Goal: Task Accomplishment & Management: Manage account settings

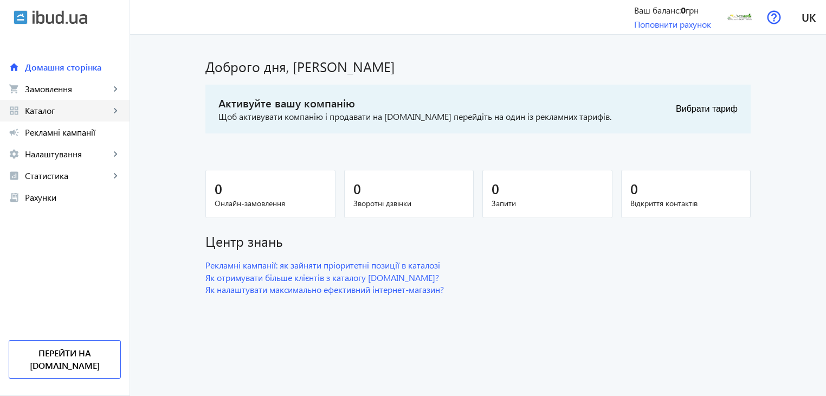
click at [108, 107] on span "Каталог" at bounding box center [67, 110] width 85 height 11
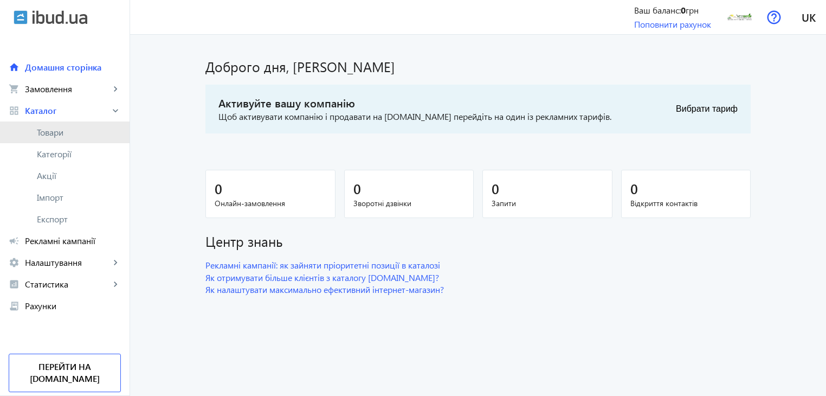
click at [67, 132] on span "Товари" at bounding box center [79, 132] width 84 height 11
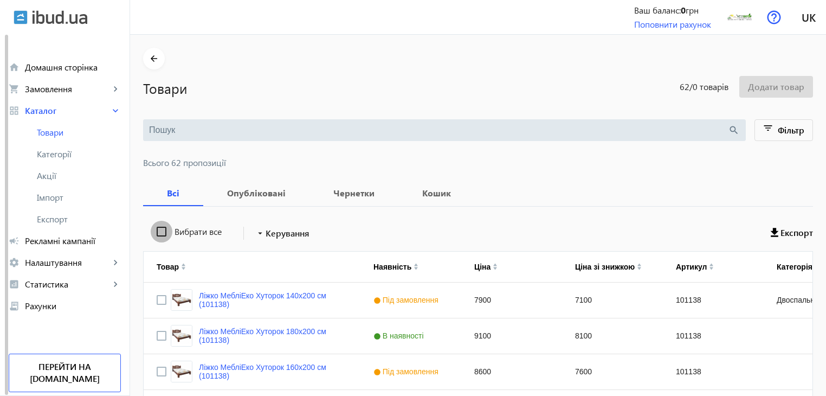
click at [156, 231] on input "Вибрати все" at bounding box center [162, 232] width 22 height 22
checkbox input "true"
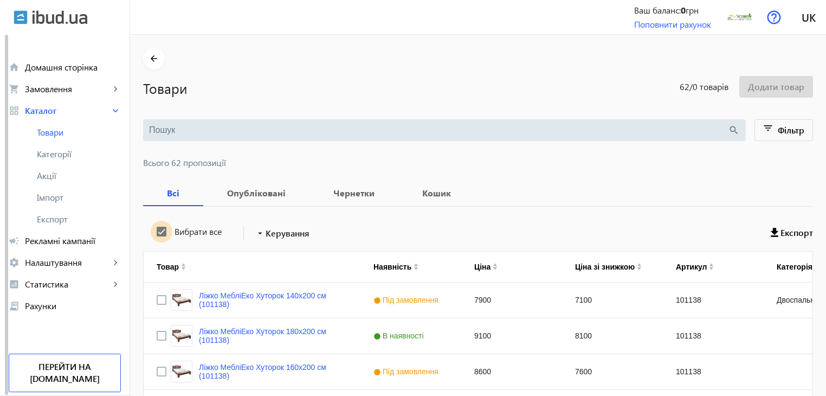
checkbox input "true"
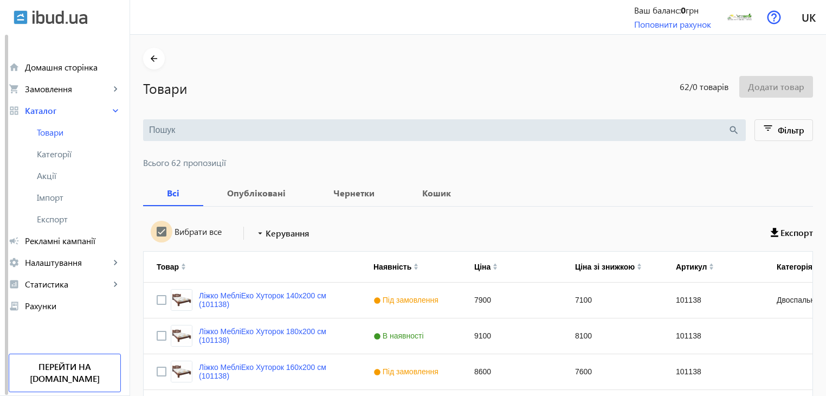
checkbox input "true"
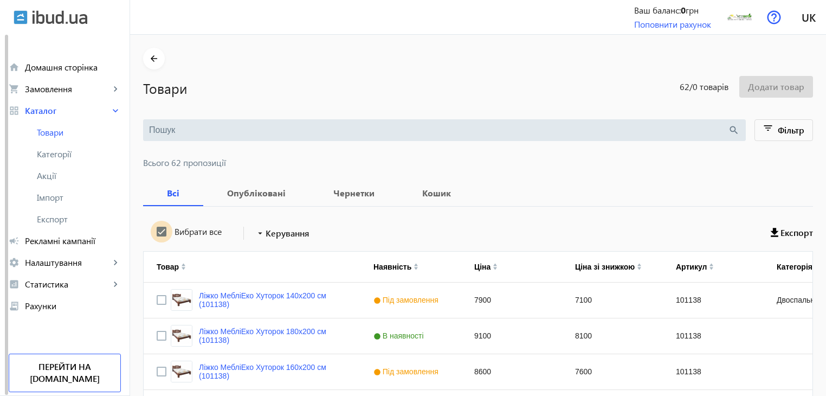
checkbox input "true"
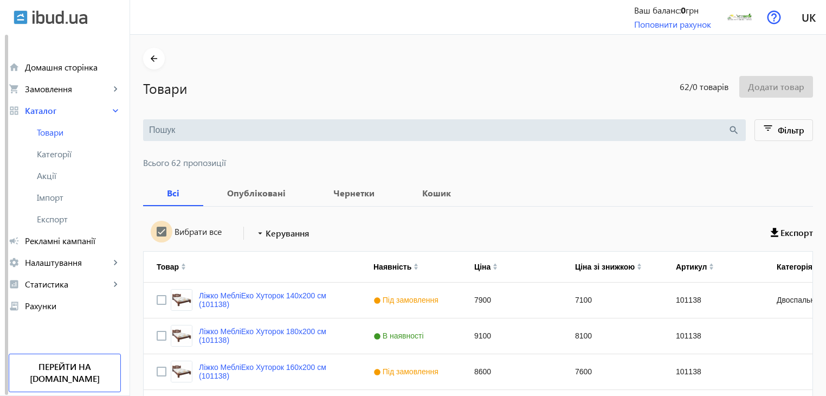
checkbox input "true"
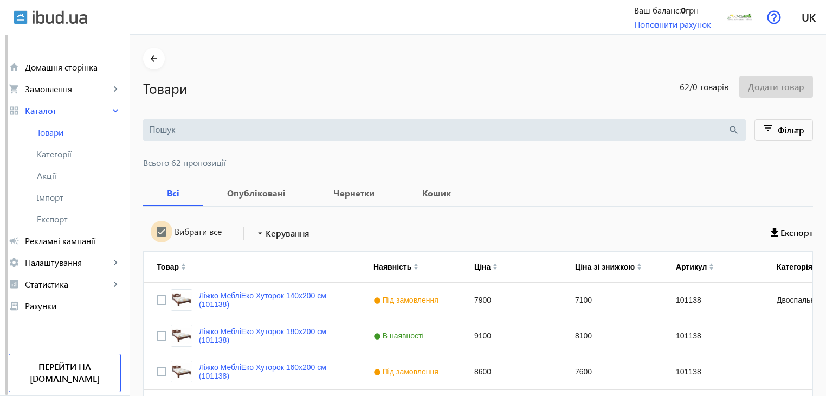
checkbox input "true"
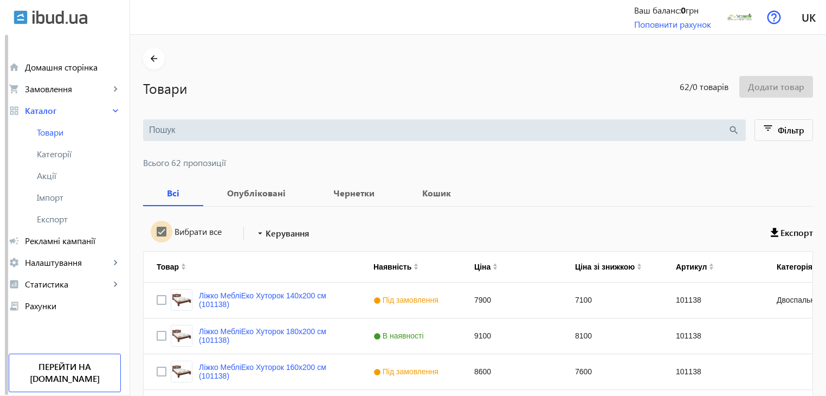
checkbox input "true"
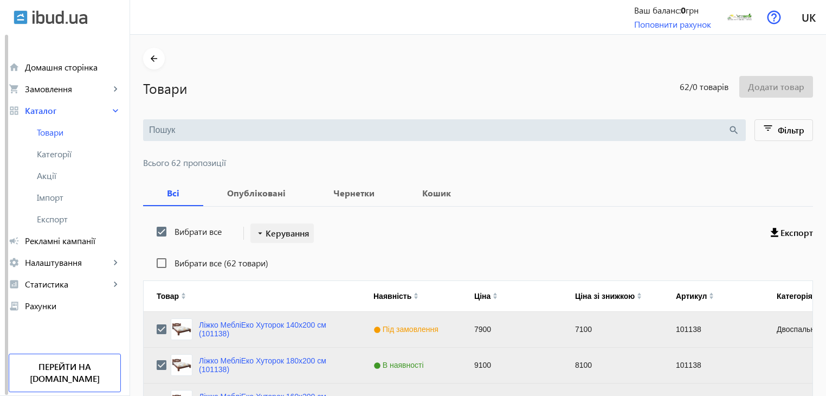
click at [286, 235] on span "Керування" at bounding box center [288, 233] width 44 height 13
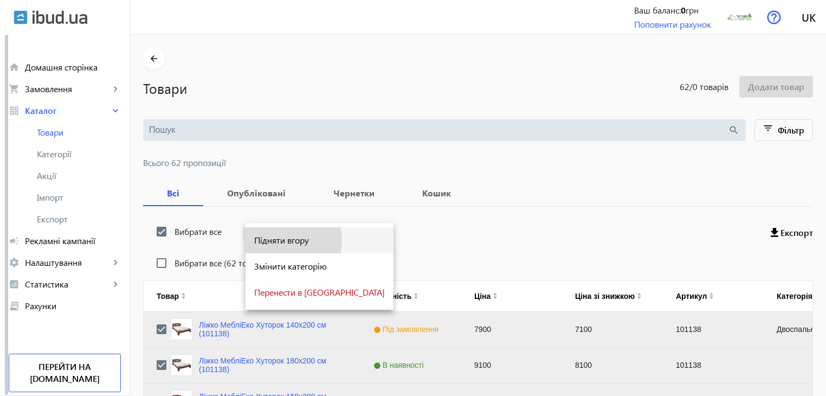
click at [284, 241] on span "Підняти вгору" at bounding box center [319, 240] width 131 height 9
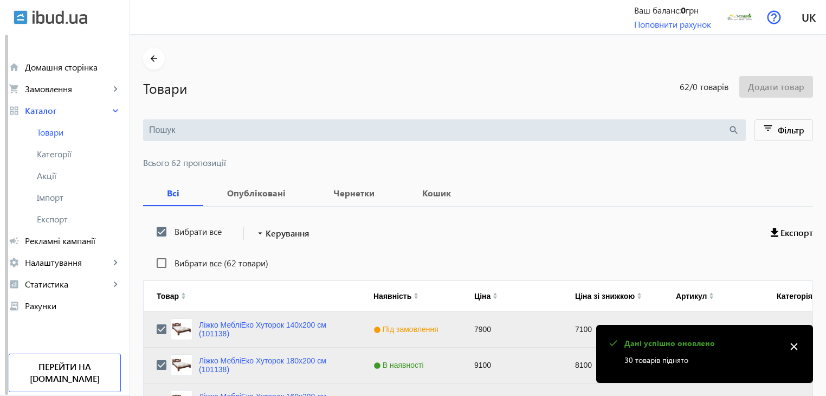
scroll to position [1093, 0]
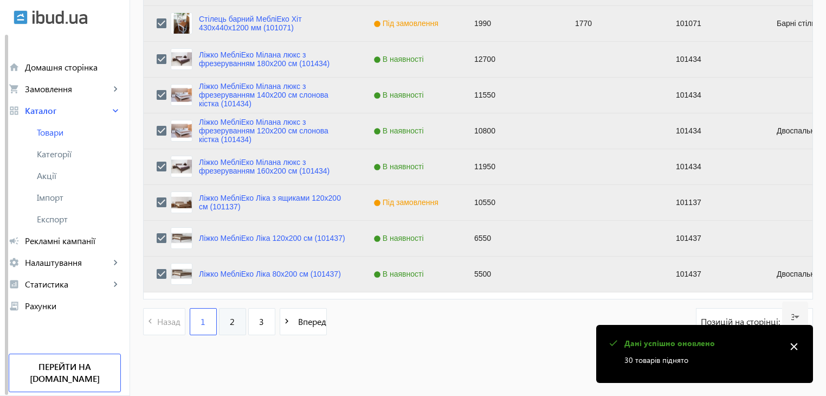
click at [230, 317] on span "2" at bounding box center [232, 322] width 5 height 12
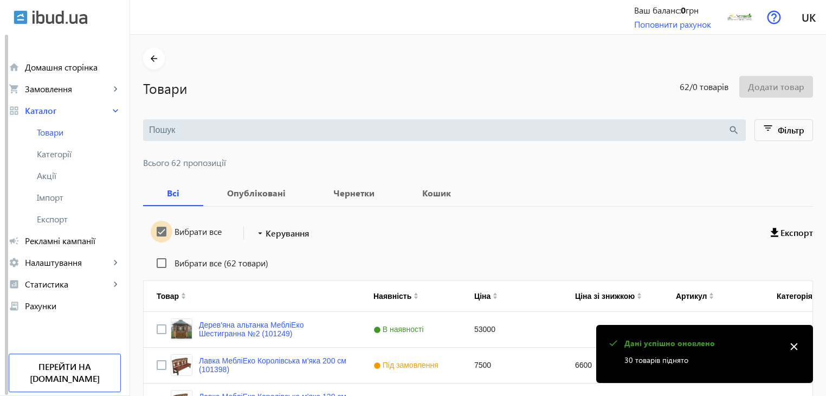
click at [157, 230] on input "Вибрати все" at bounding box center [162, 232] width 22 height 22
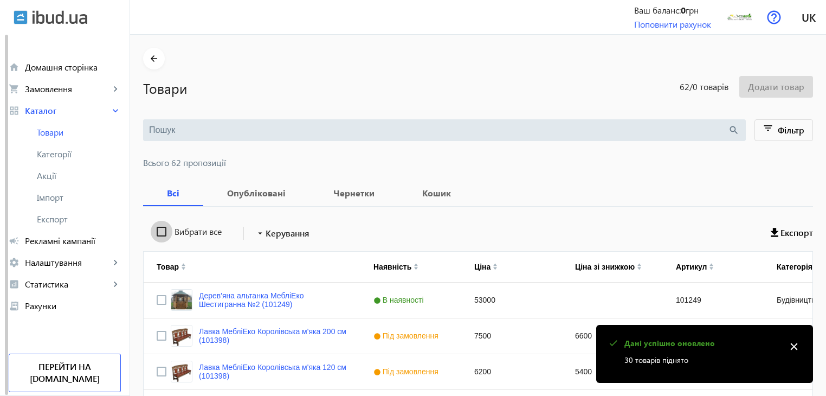
click at [157, 230] on input "Вибрати все" at bounding box center [162, 232] width 22 height 22
checkbox input "true"
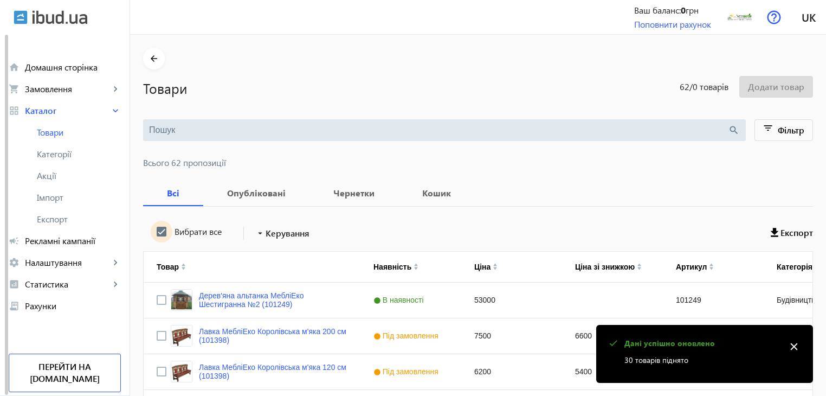
checkbox input "true"
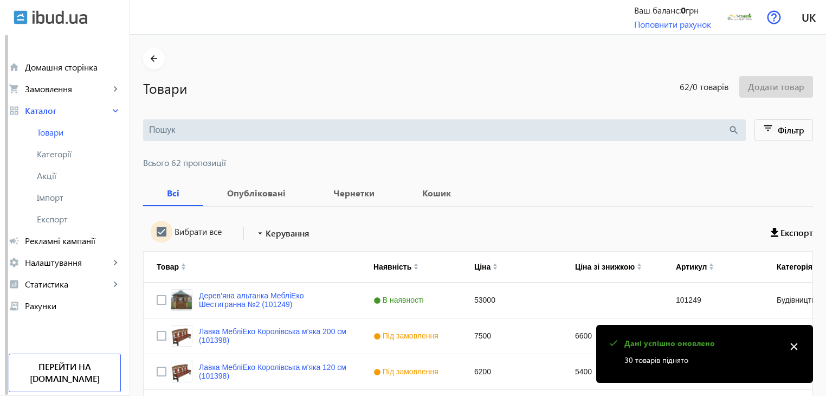
checkbox input "true"
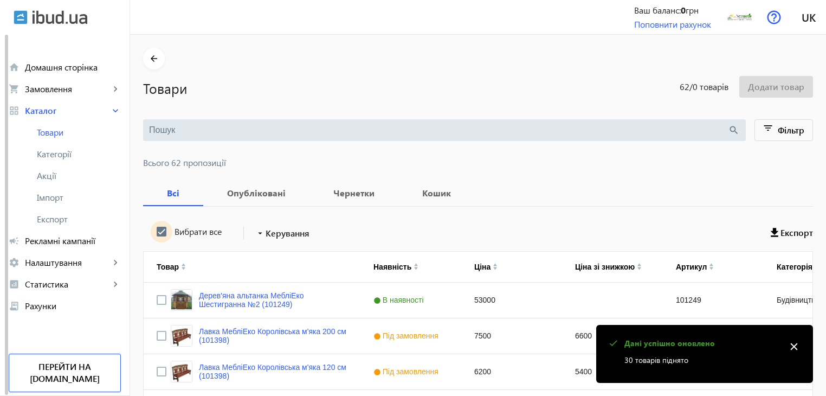
checkbox input "true"
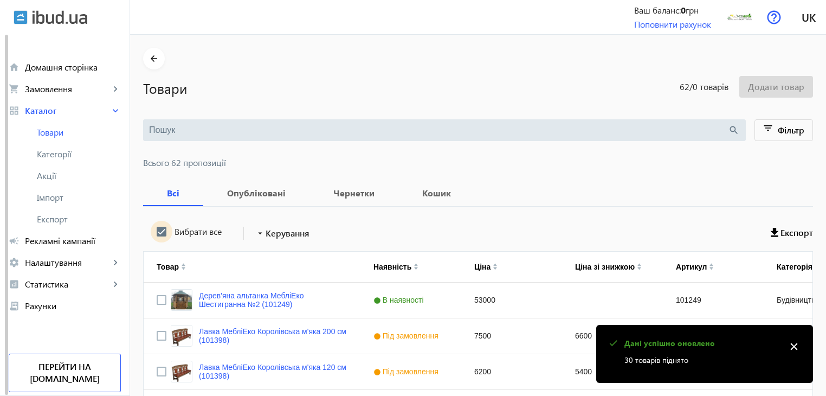
checkbox input "true"
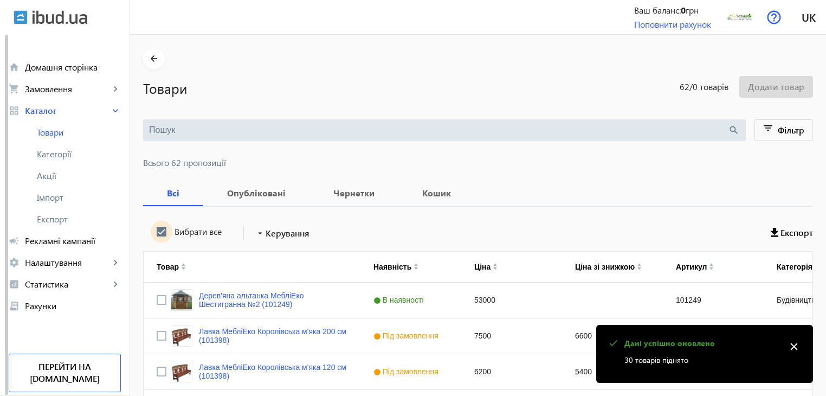
checkbox input "true"
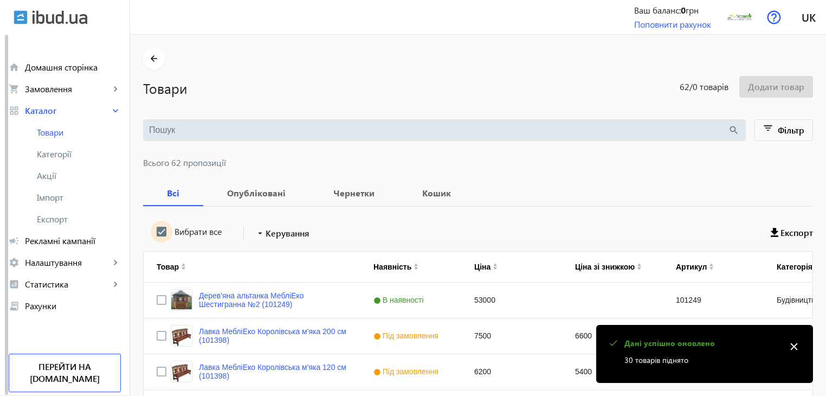
checkbox input "true"
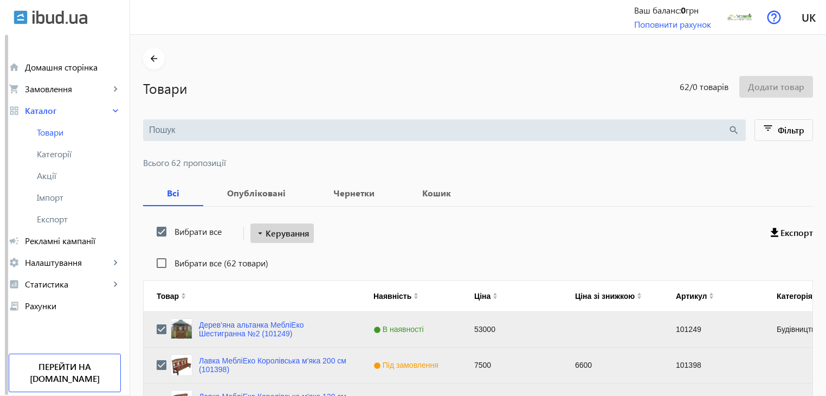
click at [289, 232] on span "Керування" at bounding box center [288, 233] width 44 height 13
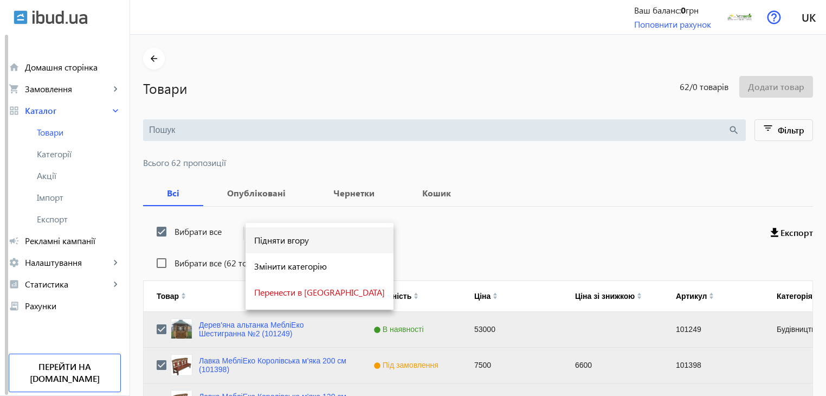
click at [288, 244] on span "Підняти вгору" at bounding box center [319, 240] width 131 height 9
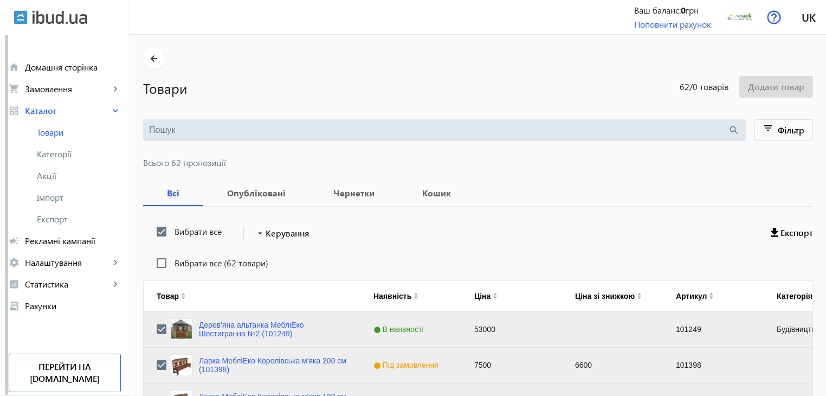
scroll to position [1093, 0]
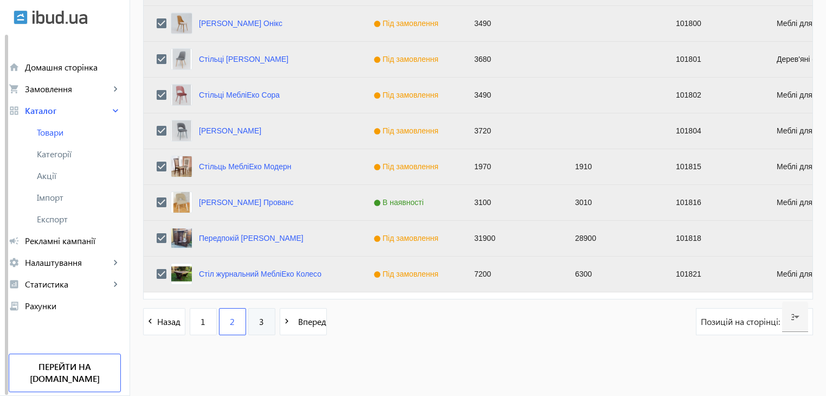
click at [249, 322] on link "3" at bounding box center [261, 321] width 27 height 27
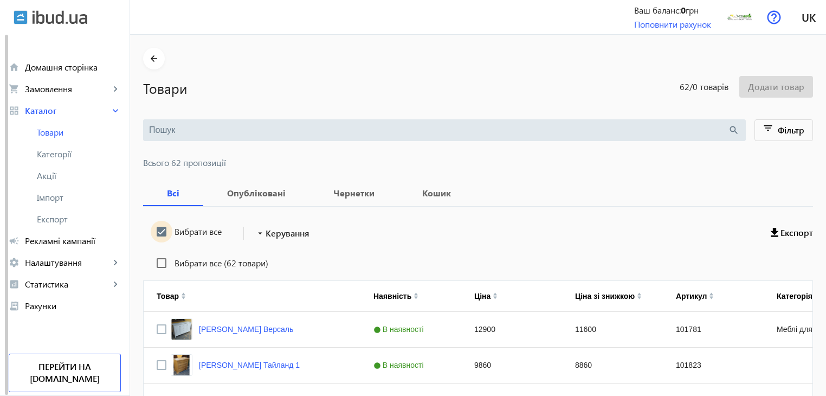
click at [154, 230] on input "Вибрати все" at bounding box center [162, 232] width 22 height 22
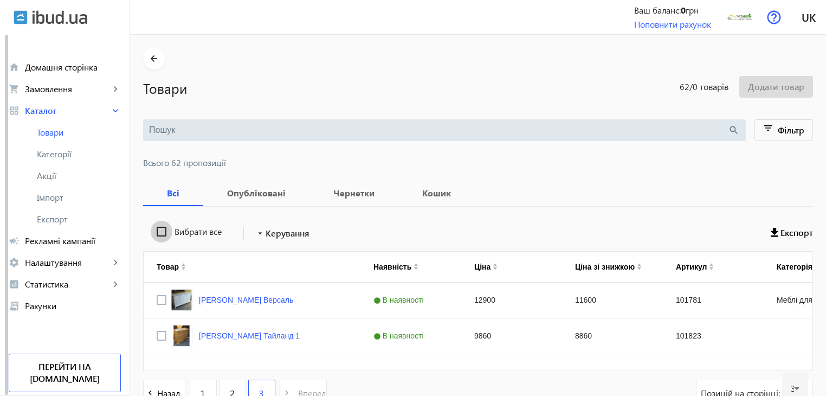
click at [154, 230] on input "Вибрати все" at bounding box center [162, 232] width 22 height 22
checkbox input "true"
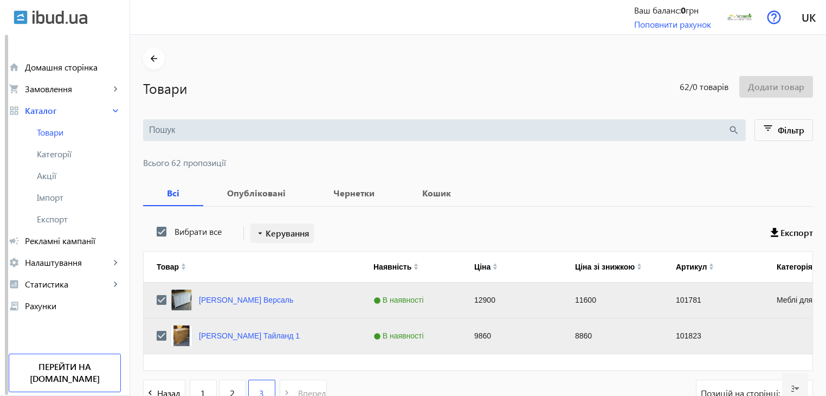
click at [283, 228] on span "Керування" at bounding box center [288, 233] width 44 height 13
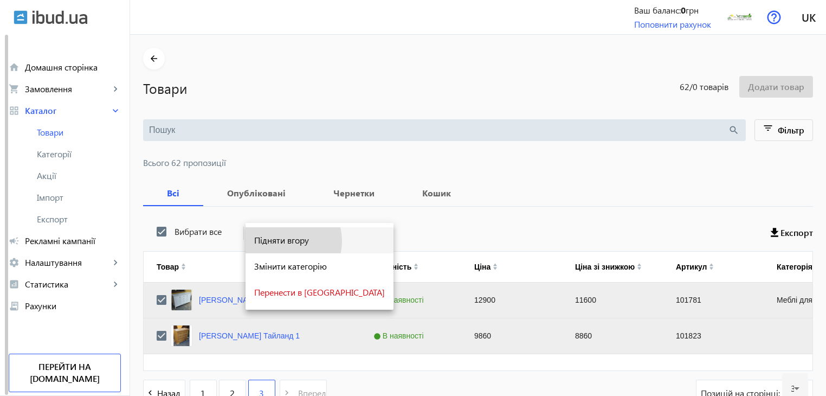
click at [283, 241] on span "Підняти вгору" at bounding box center [319, 240] width 131 height 9
